Goal: Task Accomplishment & Management: Manage account settings

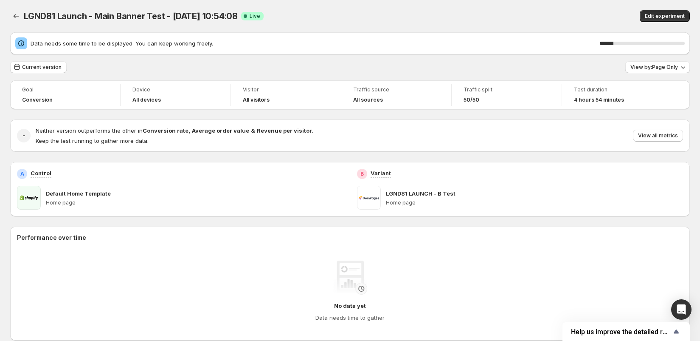
scroll to position [8, 0]
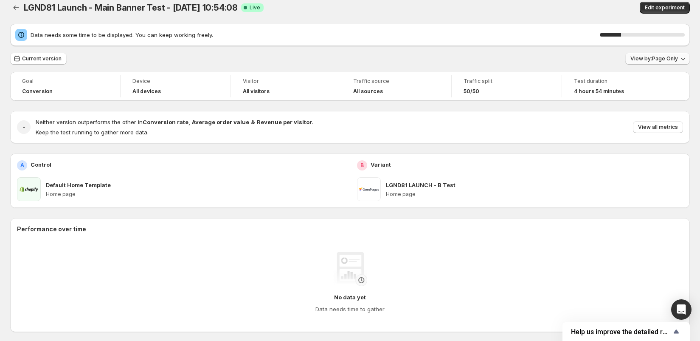
click at [667, 57] on span "View by: Page Only" at bounding box center [655, 58] width 48 height 7
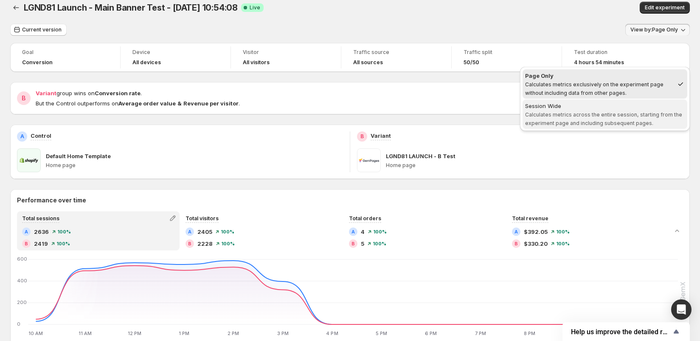
click at [609, 119] on span "Session Wide Calculates metrics across the entire session, starting from the ex…" at bounding box center [605, 114] width 160 height 25
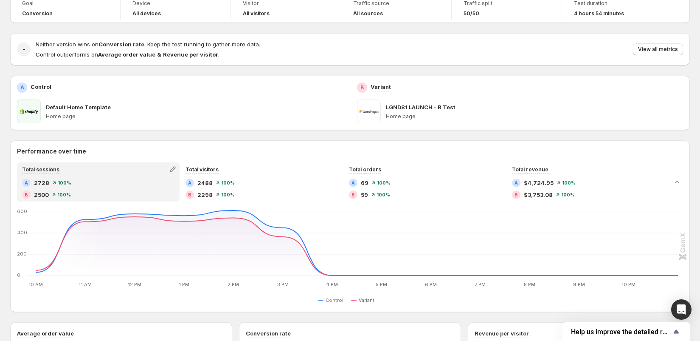
scroll to position [0, 0]
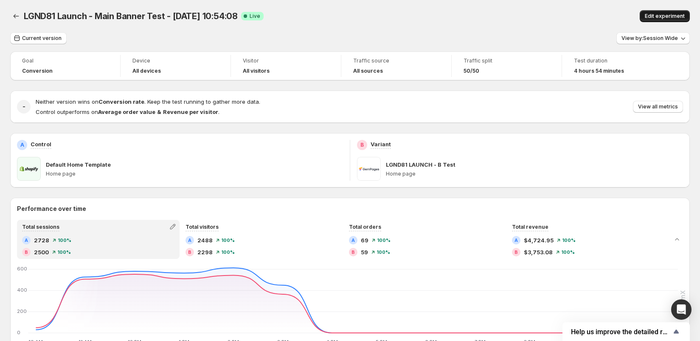
click at [655, 15] on span "Edit experiment" at bounding box center [665, 16] width 40 height 7
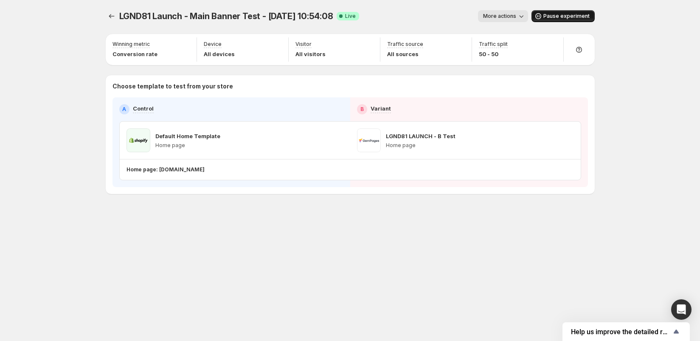
click at [554, 14] on span "Pause experiment" at bounding box center [567, 16] width 46 height 7
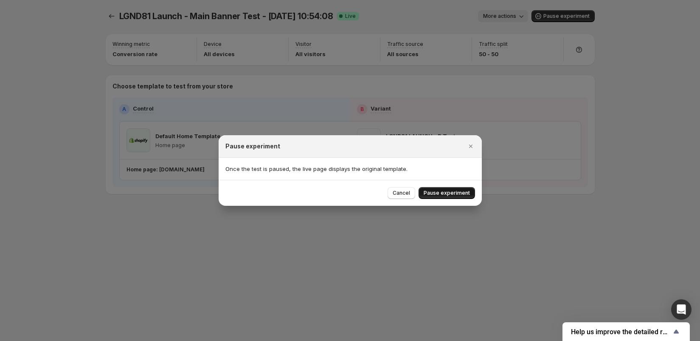
click at [447, 195] on span "Pause experiment" at bounding box center [447, 192] width 46 height 7
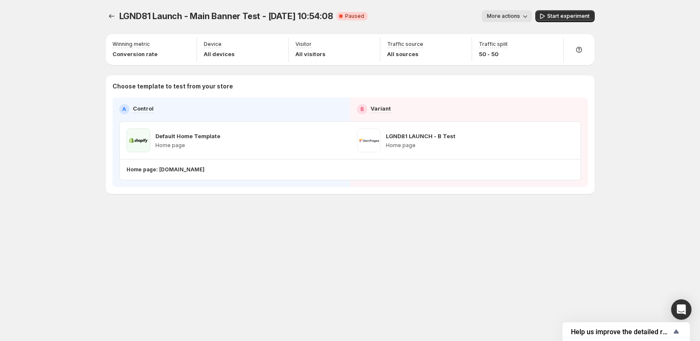
click at [517, 17] on span "More actions" at bounding box center [503, 16] width 33 height 7
click at [512, 61] on span "End experiment" at bounding box center [521, 62] width 41 height 7
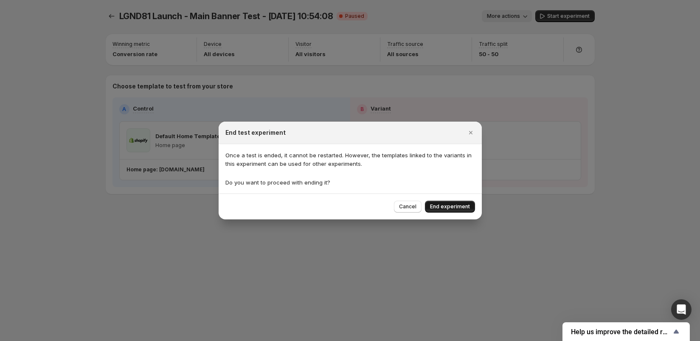
click at [433, 206] on span "End experiment" at bounding box center [450, 206] width 40 height 7
